Goal: Use online tool/utility: Utilize a website feature to perform a specific function

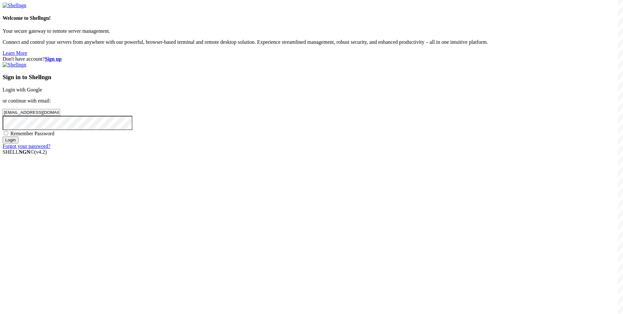
type input "[EMAIL_ADDRESS][DOMAIN_NAME]"
click at [55, 136] on span "Remember Password" at bounding box center [32, 134] width 44 height 6
click at [8, 135] on input "Remember Password" at bounding box center [6, 133] width 4 height 4
checkbox input "true"
click at [18, 143] on input "Login" at bounding box center [11, 140] width 16 height 7
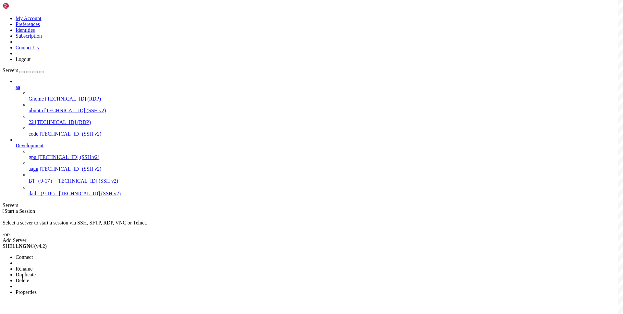
click at [33, 254] on span "Connect" at bounding box center [24, 257] width 17 height 6
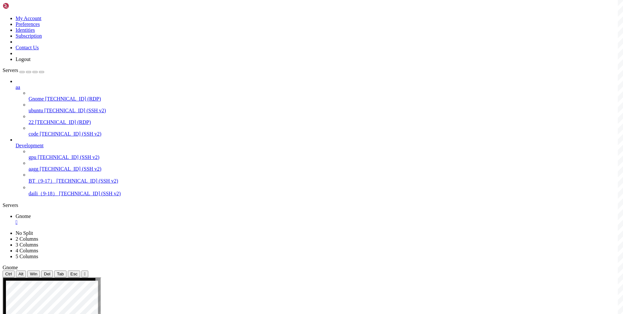
click at [113, 219] on div "" at bounding box center [318, 222] width 605 height 6
